Goal: Transaction & Acquisition: Purchase product/service

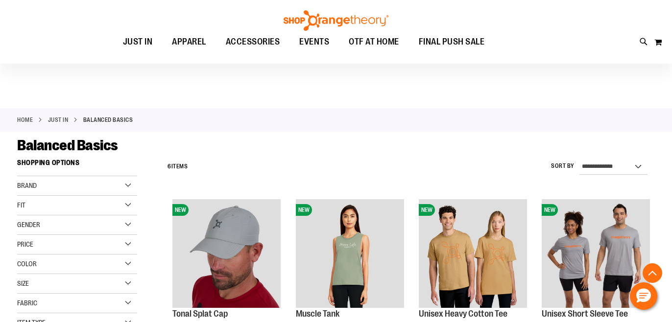
scroll to position [76, 0]
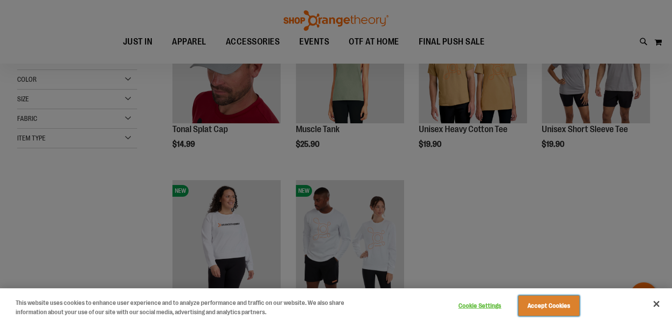
click at [561, 308] on button "Accept Cookies" at bounding box center [548, 306] width 61 height 21
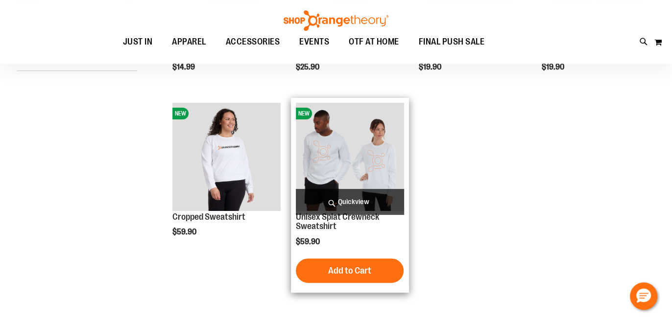
scroll to position [209, 0]
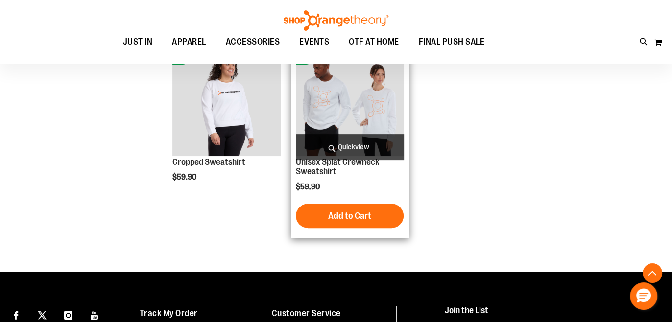
click at [357, 121] on img "product" at bounding box center [350, 102] width 108 height 108
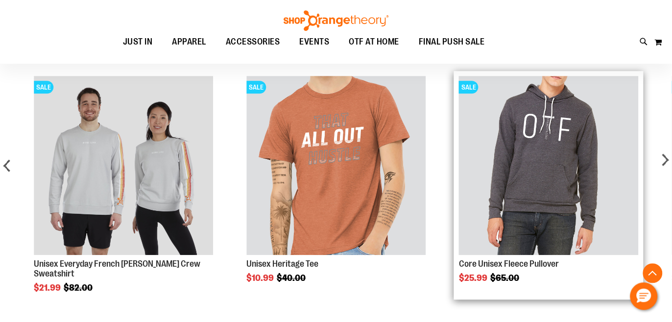
scroll to position [528, 0]
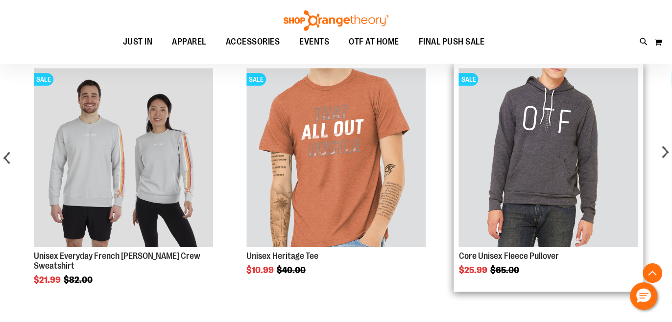
click at [566, 245] on img "Product Page Link" at bounding box center [548, 157] width 179 height 179
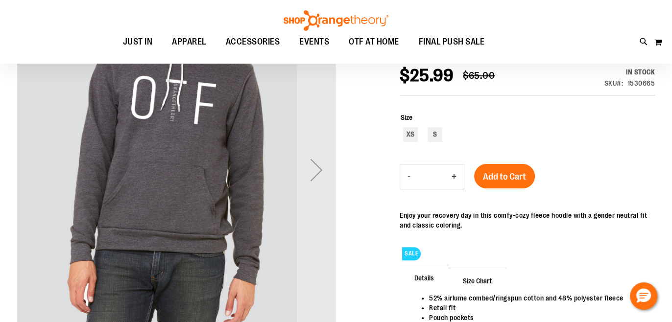
scroll to position [185, 0]
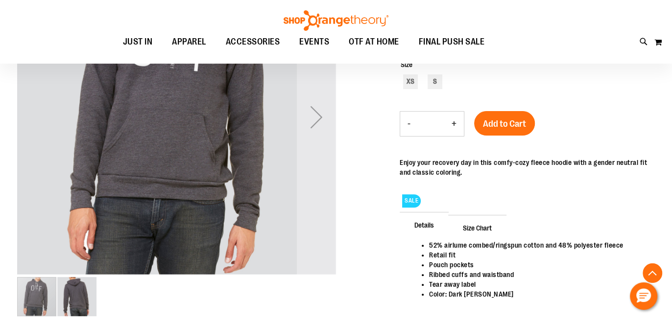
click at [79, 304] on img "image 2 of 2" at bounding box center [76, 296] width 39 height 39
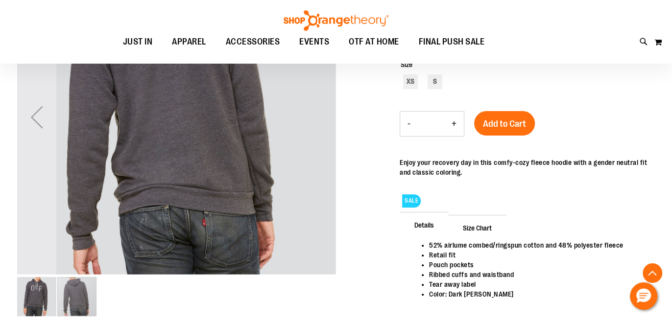
click at [32, 299] on img "image 1 of 2" at bounding box center [36, 296] width 39 height 39
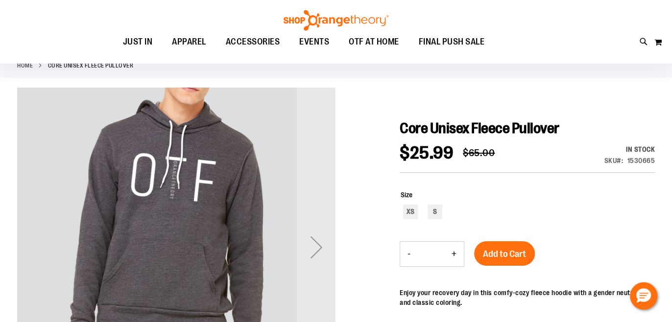
scroll to position [52, 0]
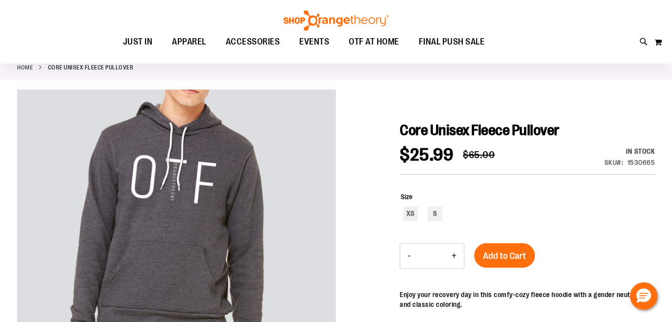
click at [25, 66] on link "Home" at bounding box center [25, 67] width 16 height 9
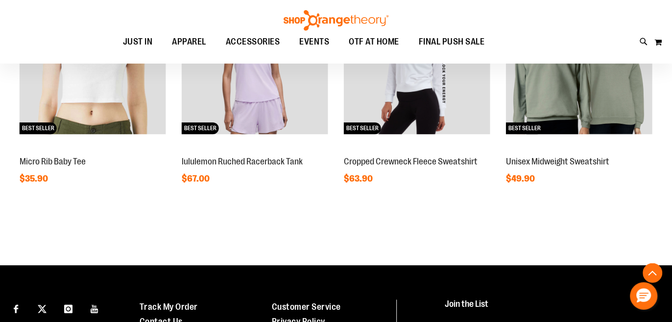
scroll to position [839, 0]
